Goal: Task Accomplishment & Management: Use online tool/utility

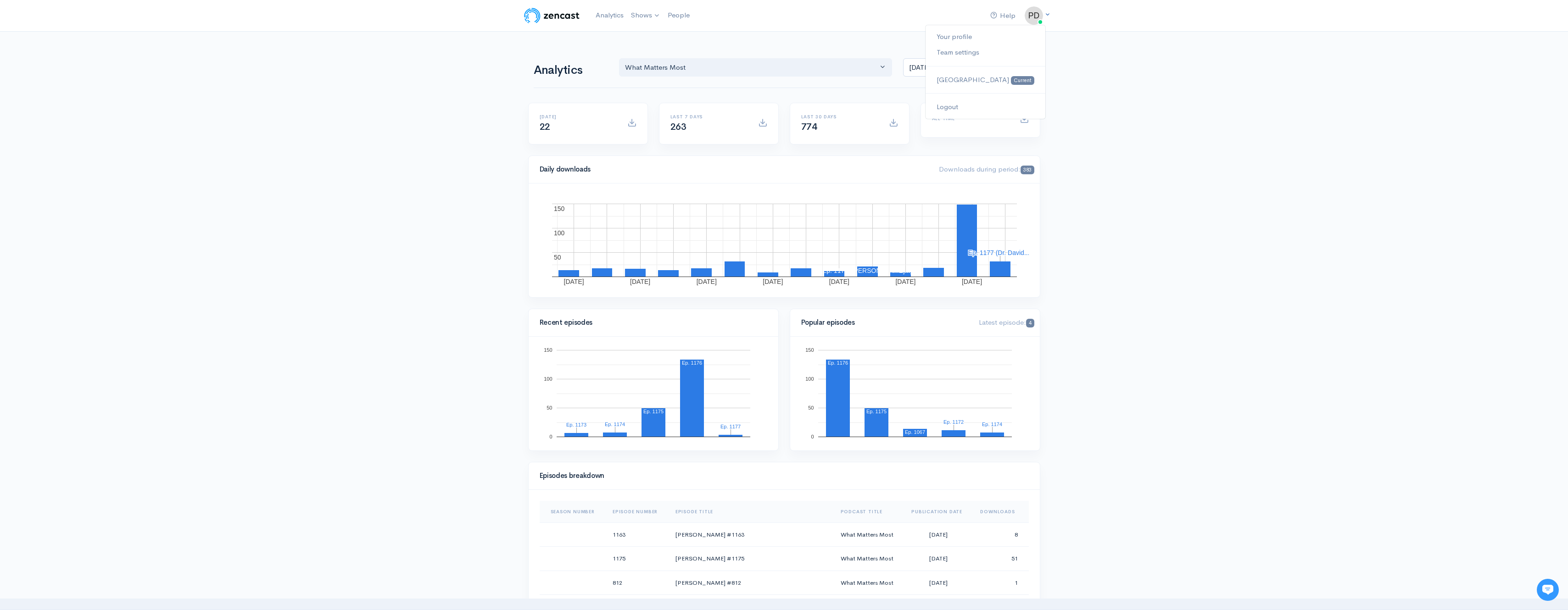
click at [1046, 12] on icon at bounding box center [1047, 15] width 6 height 6
click at [989, 110] on link "Logout" at bounding box center [985, 107] width 119 height 16
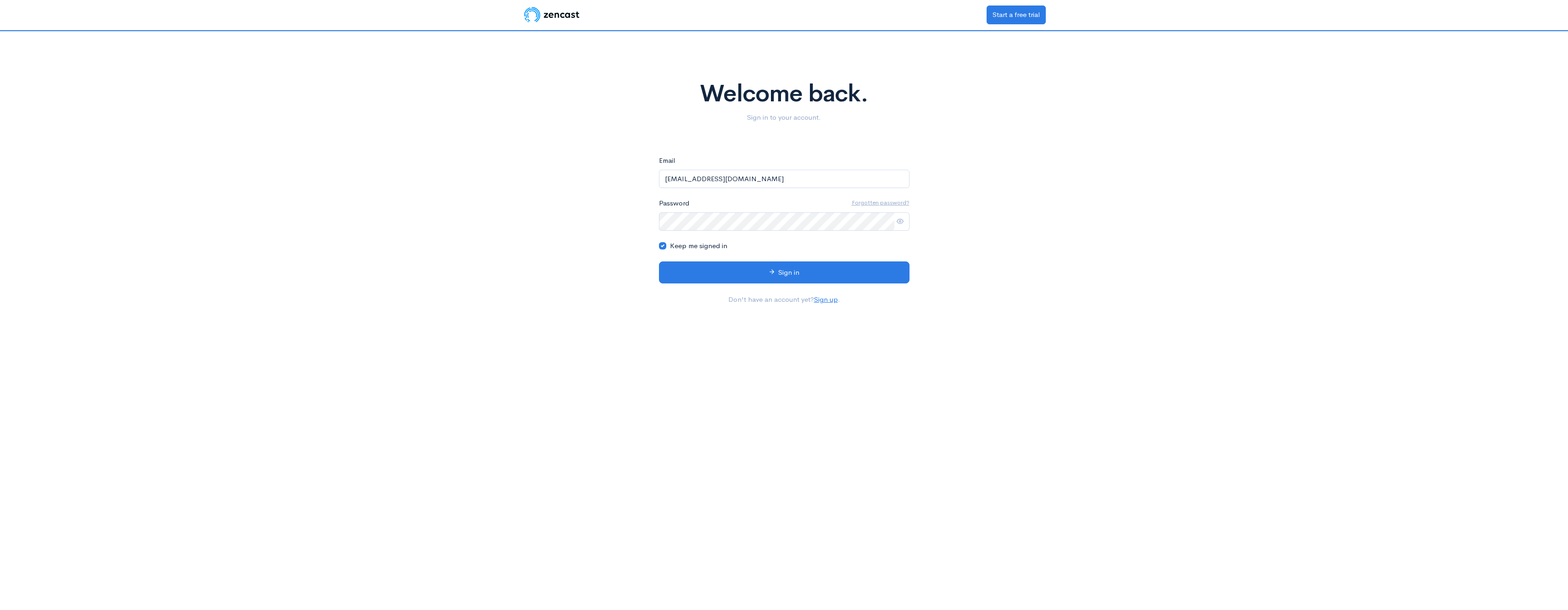
click at [789, 183] on input "[EMAIL_ADDRESS][DOMAIN_NAME]" at bounding box center [784, 179] width 251 height 19
type input "[EMAIL_ADDRESS][DOMAIN_NAME]"
click at [560, 239] on div "Welcome back. Sign in to your account. eyJpdiI6IjZFaGxFK0FhQ2VkYTVUV2lWbzFxN3c9…" at bounding box center [784, 172] width 523 height 281
click at [782, 270] on button "Sign in" at bounding box center [784, 273] width 251 height 23
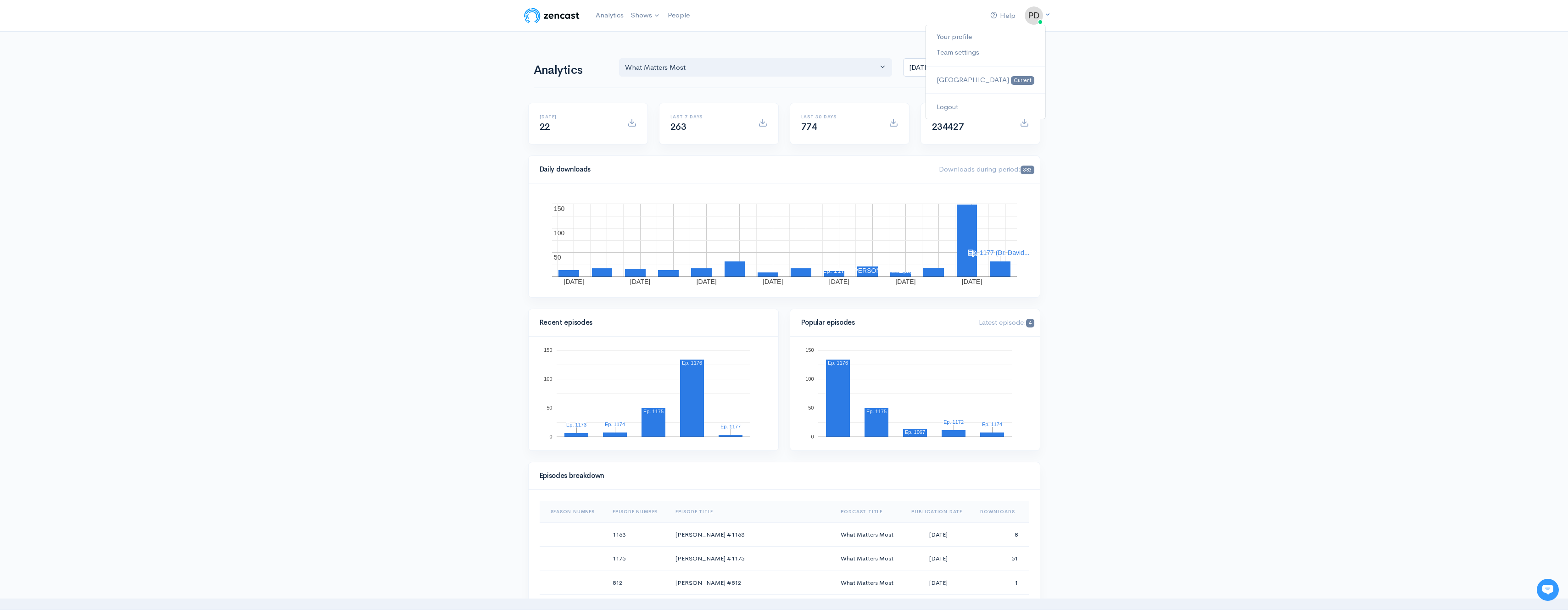
click at [1047, 14] on icon at bounding box center [1047, 15] width 6 height 6
click at [982, 107] on link "Logout" at bounding box center [985, 107] width 119 height 16
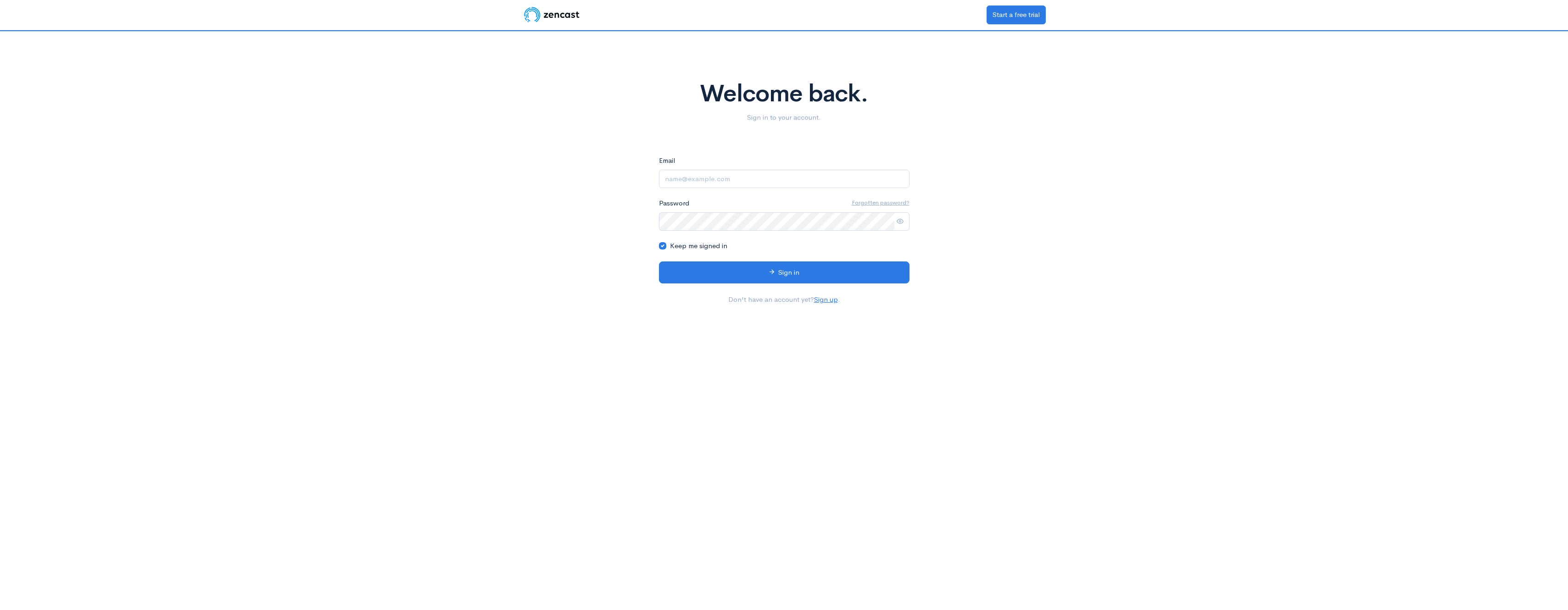
type input "[EMAIL_ADDRESS][DOMAIN_NAME]"
click at [754, 175] on input "[EMAIL_ADDRESS][DOMAIN_NAME]" at bounding box center [784, 179] width 251 height 19
click at [795, 271] on button "Sign in" at bounding box center [784, 273] width 251 height 23
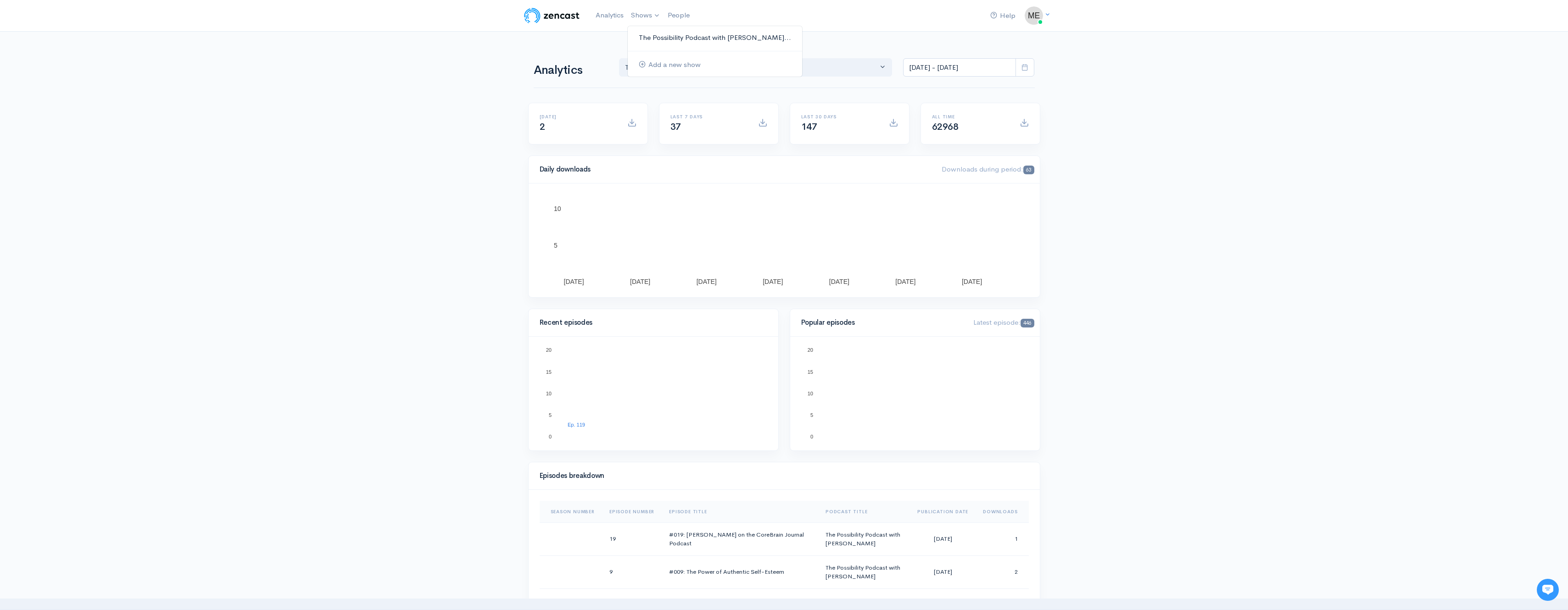
click at [666, 39] on link "The Possibility Podcast with Mel Schwart..." at bounding box center [715, 38] width 174 height 16
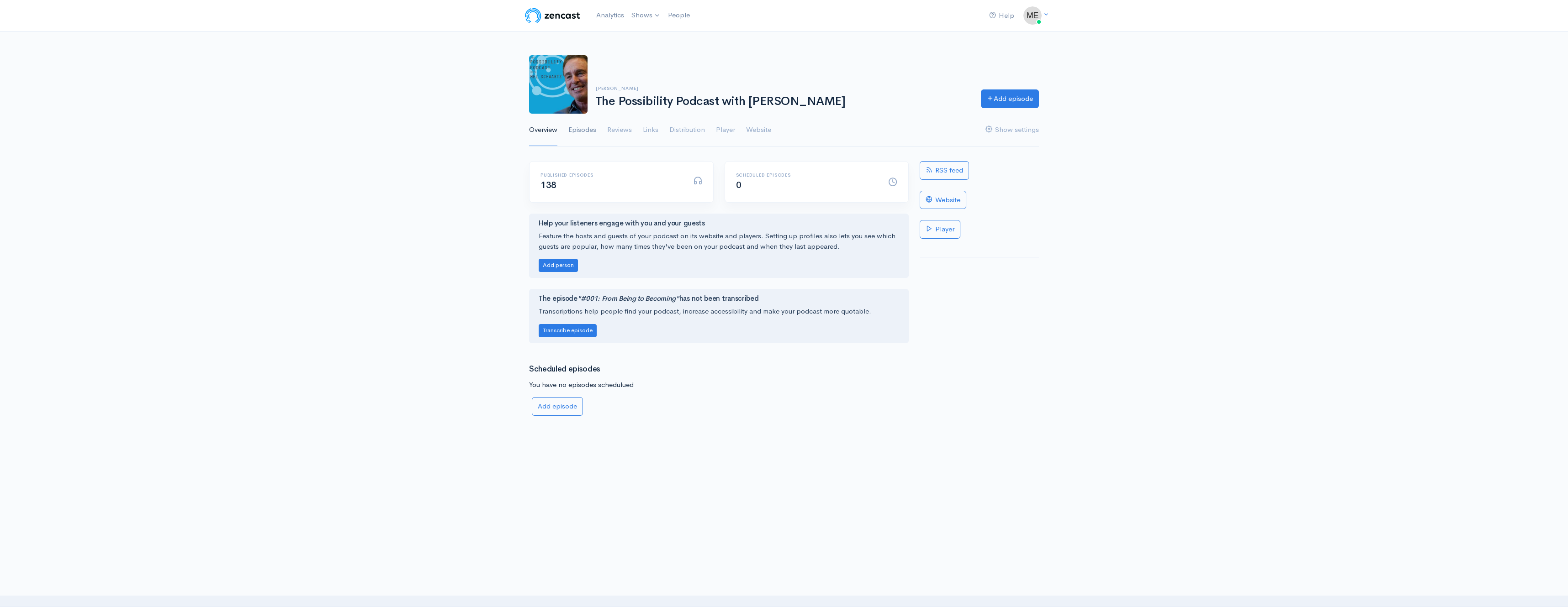
click at [583, 131] on link "Episodes" at bounding box center [583, 130] width 28 height 33
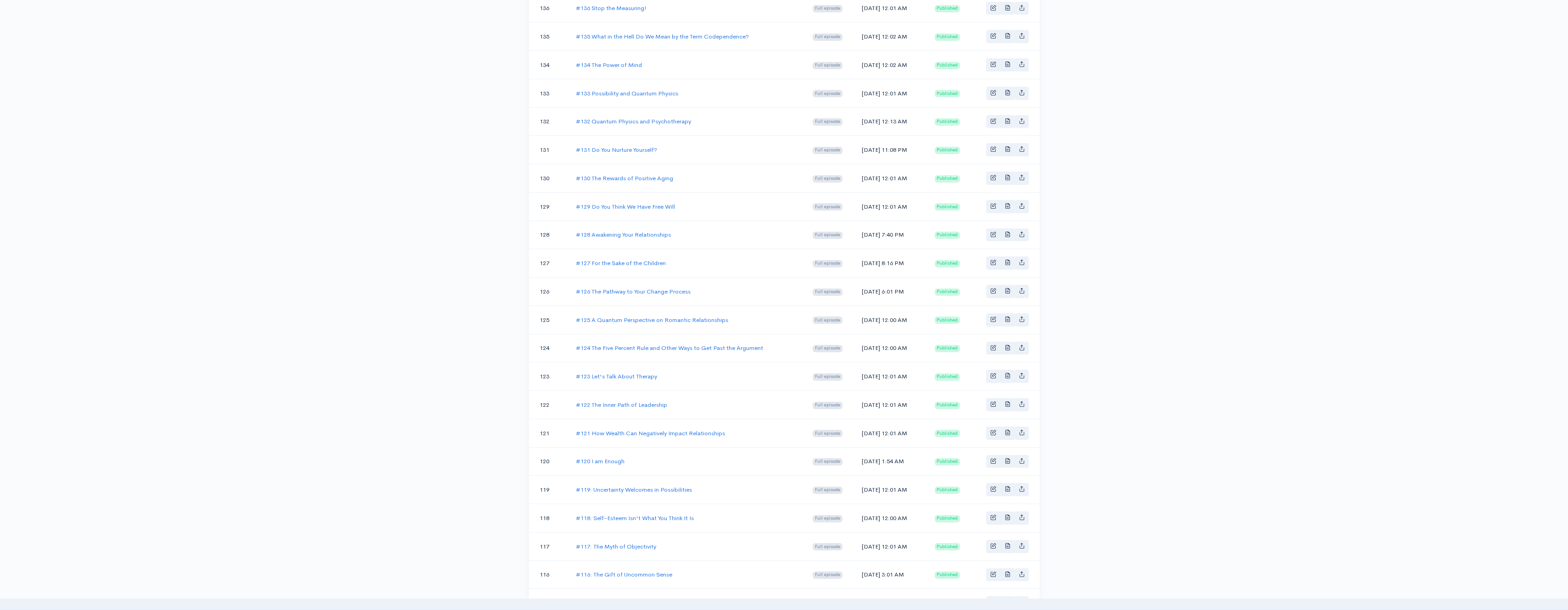
scroll to position [275, 0]
click at [1020, 431] on icon "Basic example" at bounding box center [1021, 432] width 6 height 6
type input "https://www.melschwartz.com/121-wealth"
type input "https://media.zencast.fm/the-possibility-podcast-with-mel-schwartz/17471f03-31c…"
type input "<iframe src='https://share.zencast.fm/embed/episode/17471f03-31c5-4873-b51d-c07…"
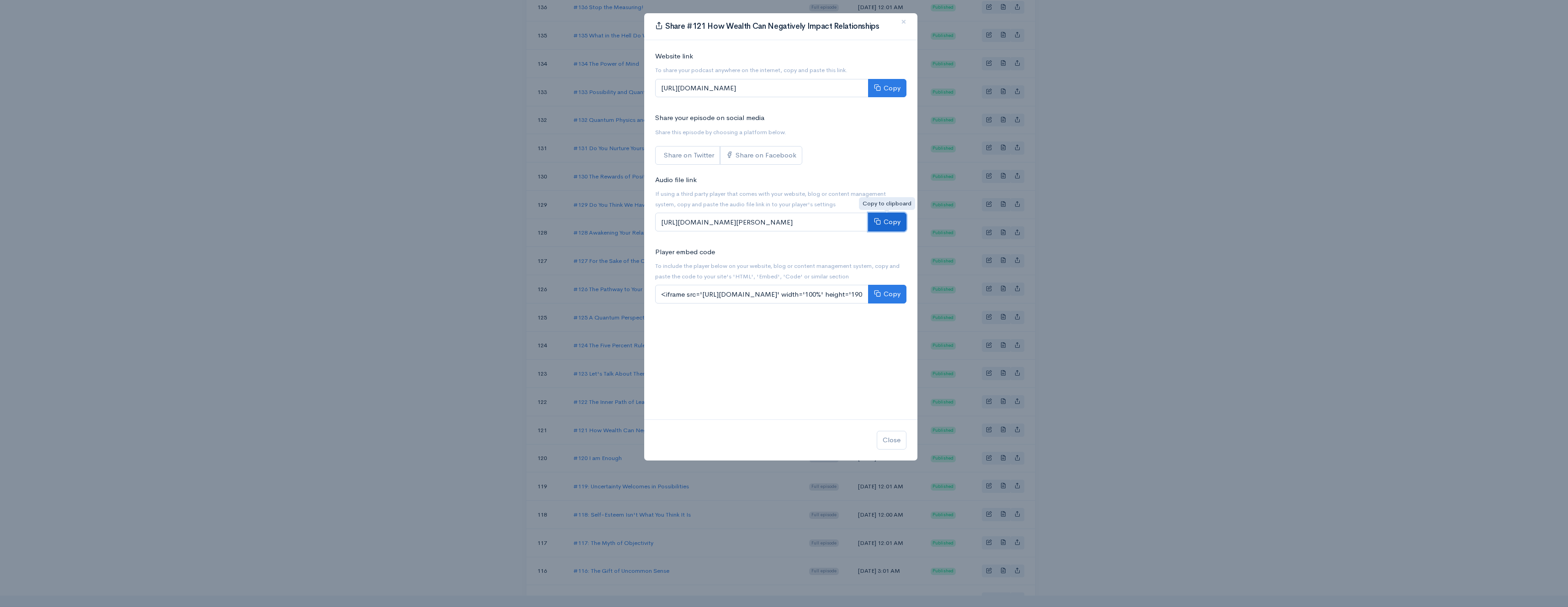
click at [887, 223] on button "Copy" at bounding box center [887, 222] width 38 height 19
click at [904, 23] on span "×" at bounding box center [903, 22] width 5 height 13
